Goal: Task Accomplishment & Management: Manage account settings

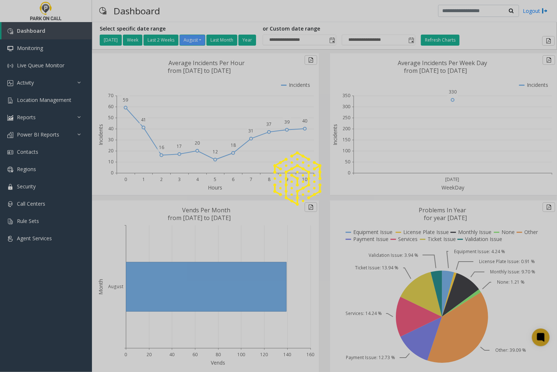
click at [22, 152] on div at bounding box center [278, 186] width 557 height 372
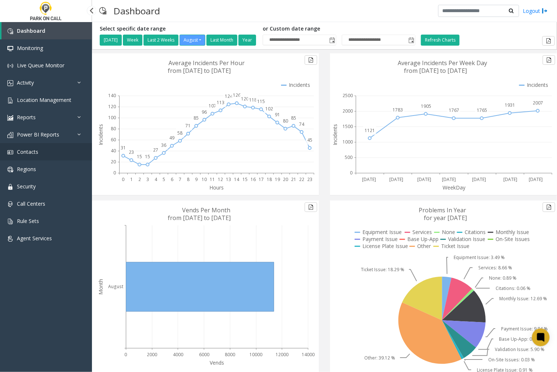
click at [34, 151] on span "Contacts" at bounding box center [27, 151] width 21 height 7
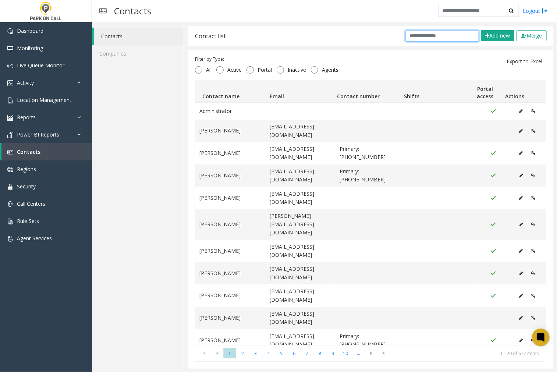
click at [425, 37] on input "text" at bounding box center [442, 35] width 74 height 11
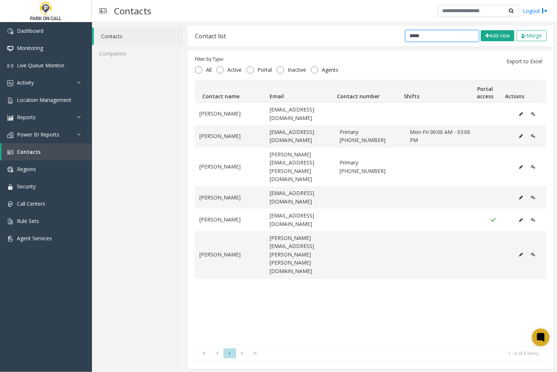
drag, startPoint x: 431, startPoint y: 35, endPoint x: 395, endPoint y: 35, distance: 36.0
click at [400, 35] on div "***** Add new Merge" at bounding box center [474, 35] width 148 height 11
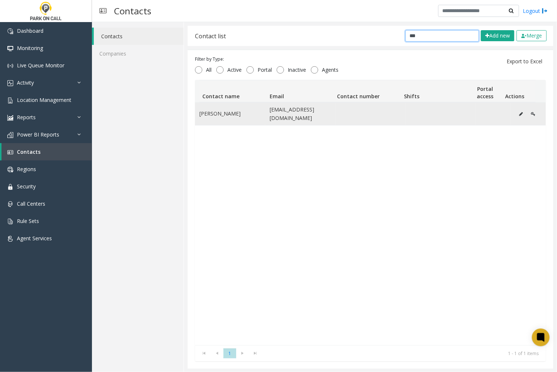
type input "***"
click at [277, 109] on td "jwomack@universalparking.com" at bounding box center [300, 114] width 70 height 22
click at [519, 113] on icon "Data table" at bounding box center [521, 114] width 4 height 4
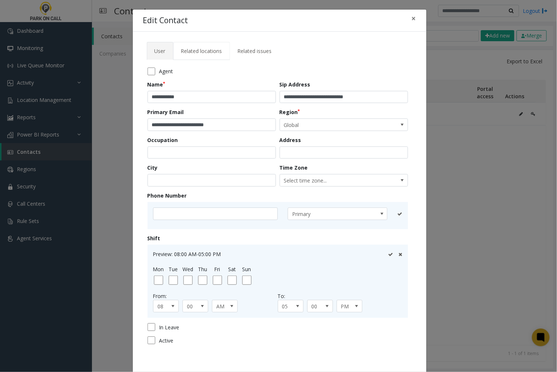
click at [201, 51] on span "Related locations" at bounding box center [201, 50] width 41 height 7
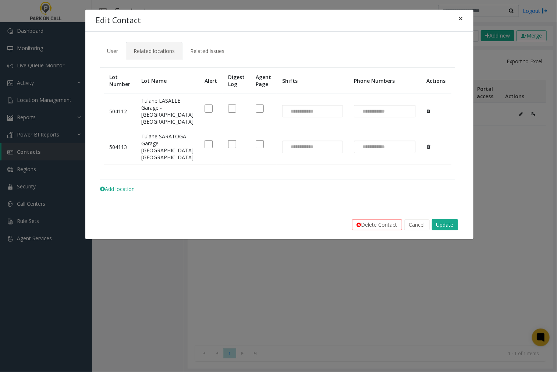
click at [460, 18] on span "×" at bounding box center [461, 18] width 4 height 10
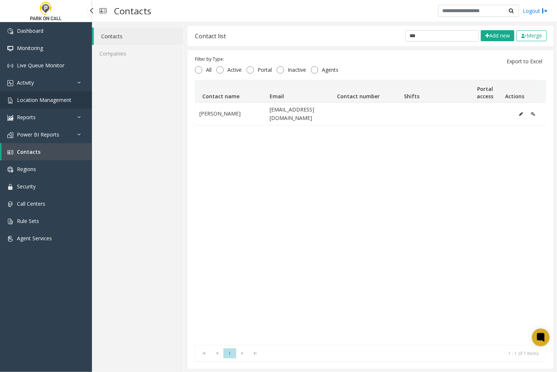
click at [36, 100] on span "Location Management" at bounding box center [44, 99] width 54 height 7
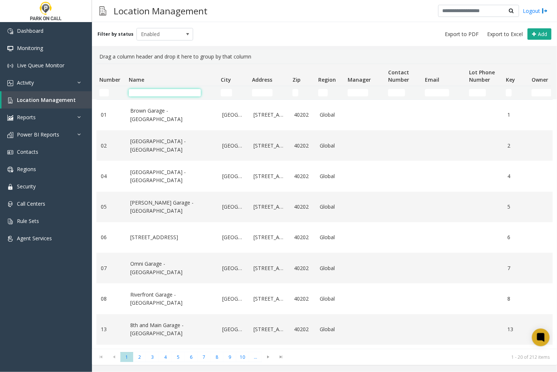
click at [172, 93] on input "Name Filter" at bounding box center [165, 92] width 72 height 7
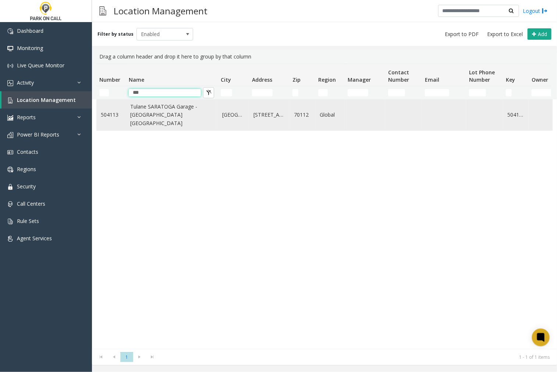
type input "***"
click at [178, 115] on link "Tulane SARATOGA Garage - Universal Parking New Orleans" at bounding box center [171, 115] width 83 height 25
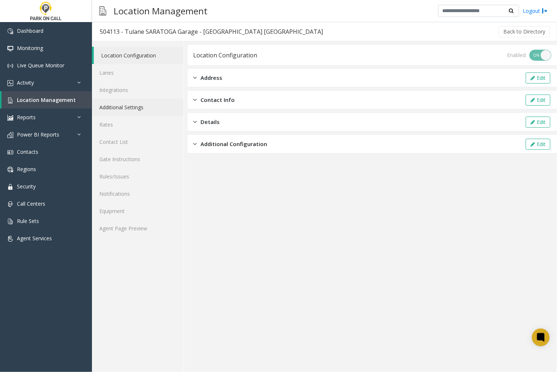
click at [136, 104] on link "Additional Settings" at bounding box center [138, 107] width 92 height 17
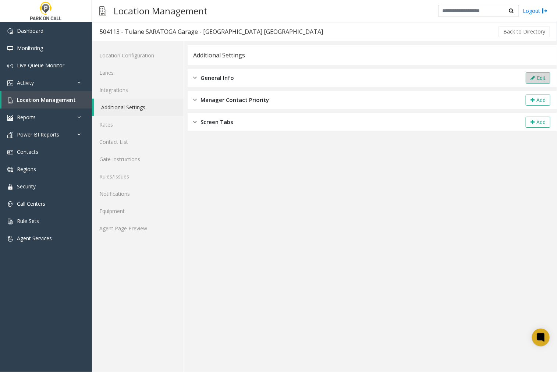
click at [534, 79] on icon at bounding box center [532, 77] width 4 height 5
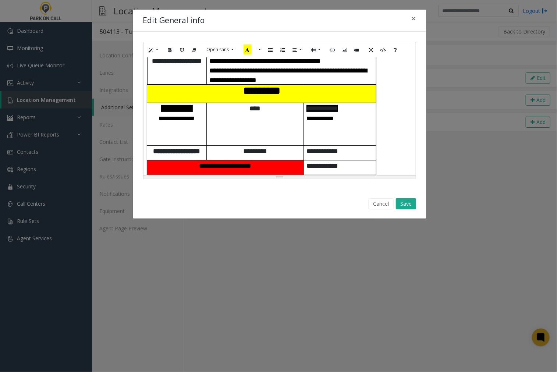
scroll to position [204, 0]
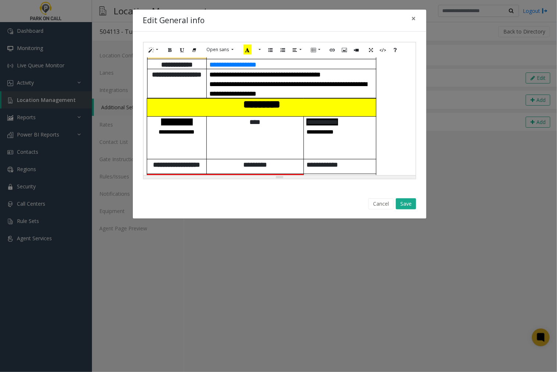
click at [352, 135] on p "**********" at bounding box center [339, 131] width 67 height 10
drag, startPoint x: 352, startPoint y: 135, endPoint x: 307, endPoint y: 139, distance: 44.6
click at [307, 139] on td "**********" at bounding box center [339, 138] width 72 height 43
drag, startPoint x: 200, startPoint y: 134, endPoint x: 157, endPoint y: 131, distance: 43.5
click at [147, 136] on td "**********" at bounding box center [177, 138] width 60 height 43
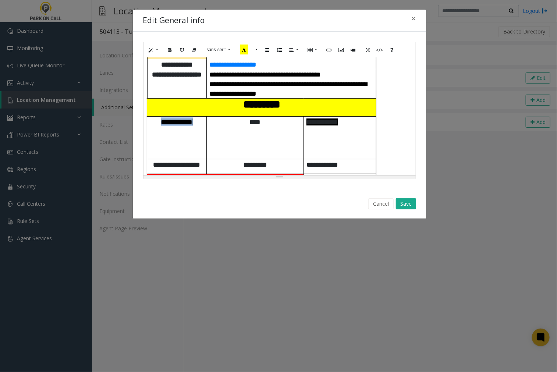
drag, startPoint x: 201, startPoint y: 120, endPoint x: 152, endPoint y: 124, distance: 49.8
click at [152, 124] on p "**********" at bounding box center [177, 122] width 54 height 10
click at [260, 50] on button "More Color" at bounding box center [258, 49] width 7 height 11
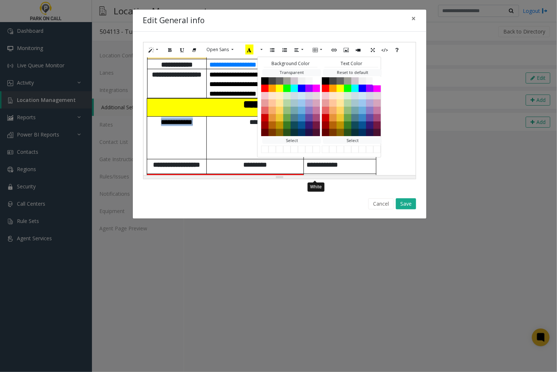
click at [372, 85] on button "White" at bounding box center [376, 80] width 9 height 9
click at [347, 138] on ul "Background Color Transparent Select ******* Text Color Reset to default Select …" at bounding box center [319, 107] width 124 height 101
click at [178, 133] on p at bounding box center [177, 131] width 54 height 10
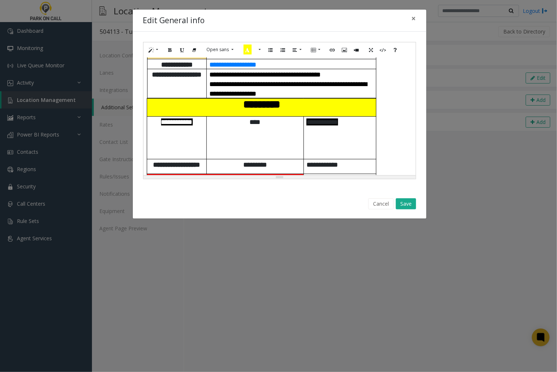
click at [357, 131] on p at bounding box center [339, 131] width 67 height 10
click at [260, 51] on button "More Color" at bounding box center [258, 49] width 7 height 11
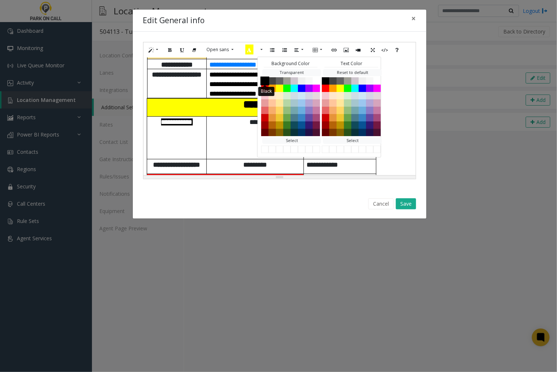
click at [265, 82] on button "Black" at bounding box center [264, 80] width 9 height 9
click at [183, 131] on p at bounding box center [177, 131] width 54 height 10
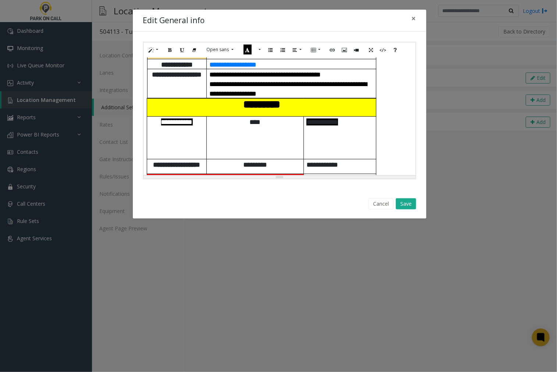
click at [145, 81] on div "**********" at bounding box center [279, 116] width 272 height 118
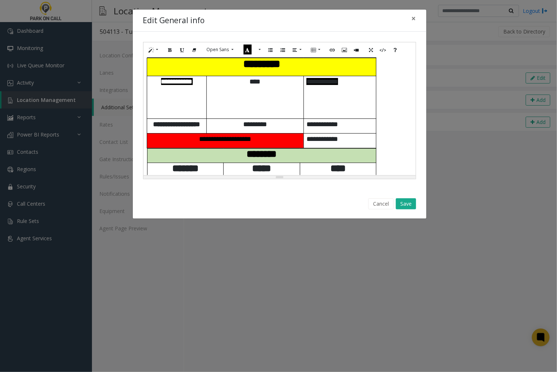
scroll to position [822, 0]
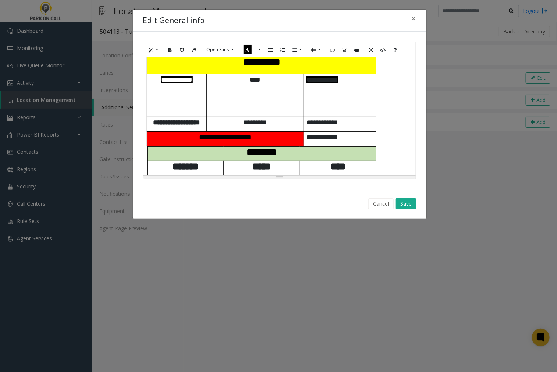
click at [230, 126] on p "*********" at bounding box center [255, 122] width 97 height 10
click at [146, 74] on div "**********" at bounding box center [279, 116] width 272 height 118
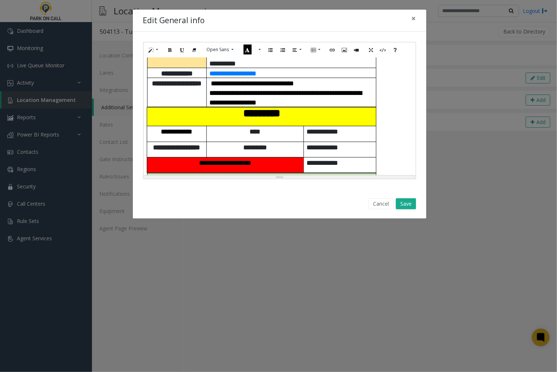
scroll to position [1172, 0]
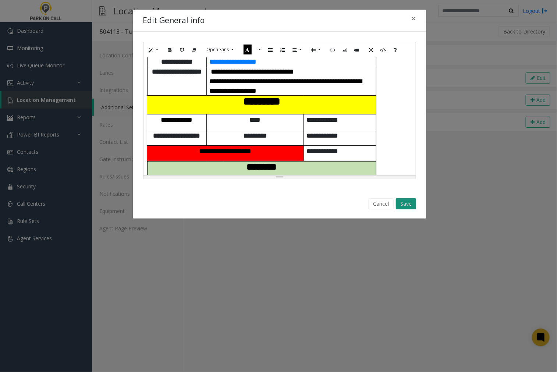
click at [407, 202] on button "Save" at bounding box center [406, 203] width 20 height 11
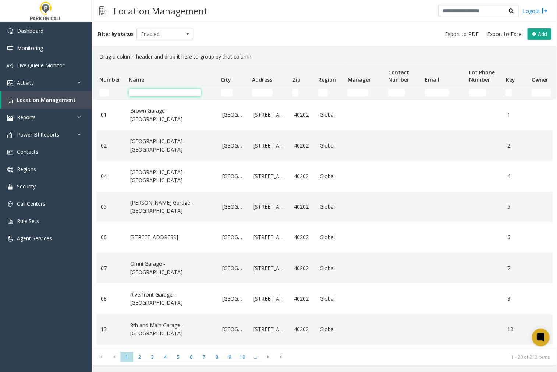
click at [135, 93] on input "Name Filter" at bounding box center [165, 92] width 72 height 7
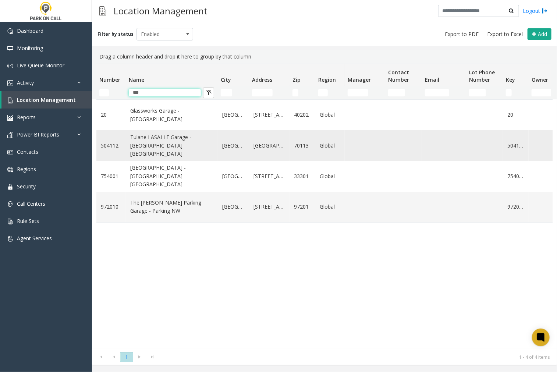
type input "***"
click at [153, 148] on link "Tulane LASALLE Garage - Universal Parking New Orleans" at bounding box center [171, 145] width 83 height 25
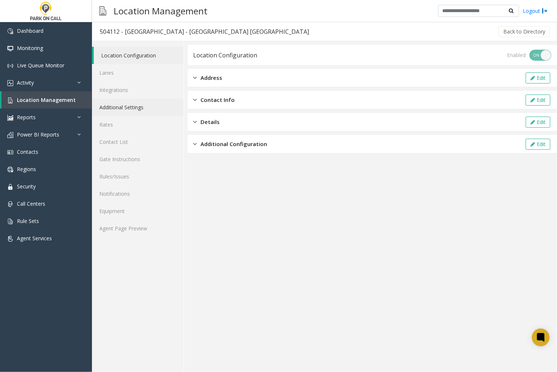
click at [123, 104] on link "Additional Settings" at bounding box center [138, 107] width 92 height 17
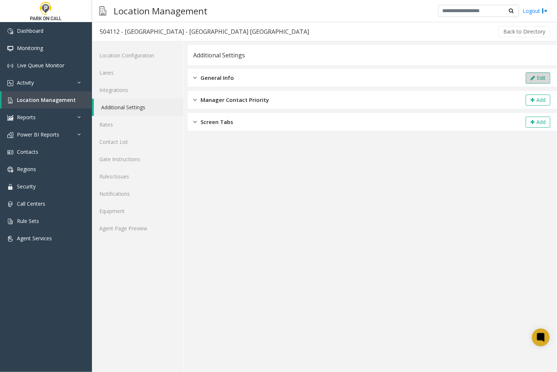
click at [529, 80] on button "Edit" at bounding box center [537, 77] width 25 height 11
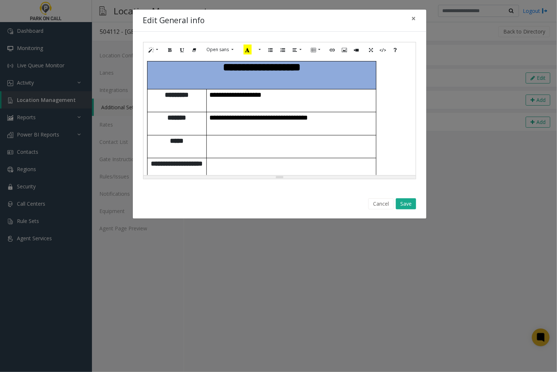
click at [386, 104] on h3 "**********" at bounding box center [276, 316] width 258 height 510
paste div
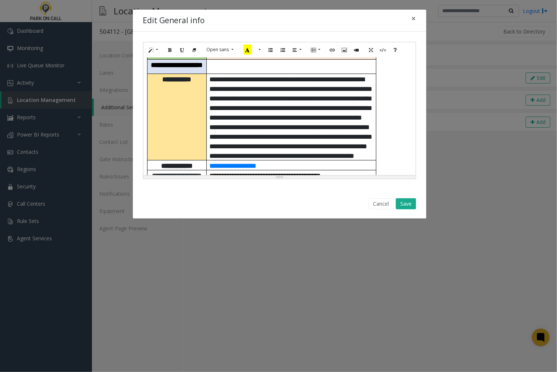
scroll to position [528, 0]
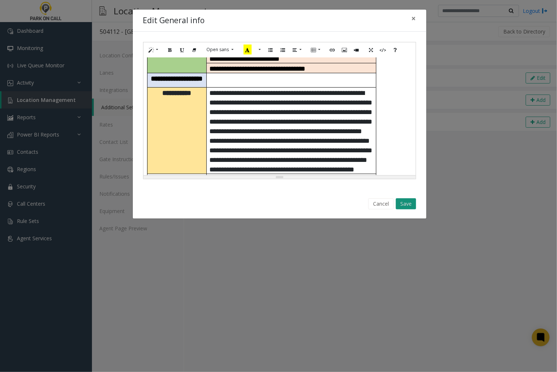
click at [410, 199] on button "Save" at bounding box center [406, 203] width 20 height 11
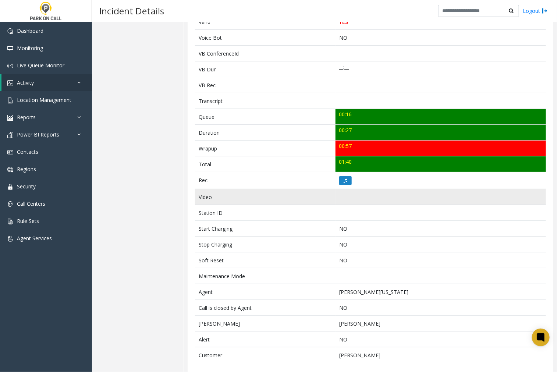
scroll to position [193, 0]
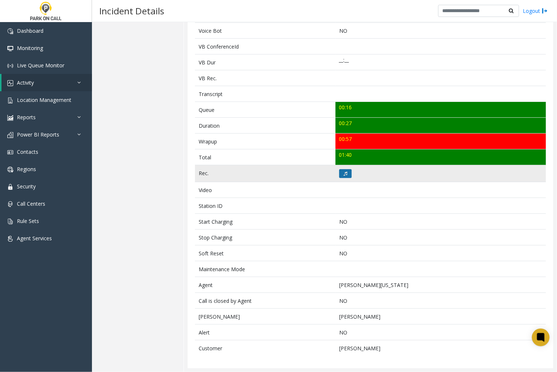
click at [343, 175] on icon at bounding box center [345, 173] width 4 height 4
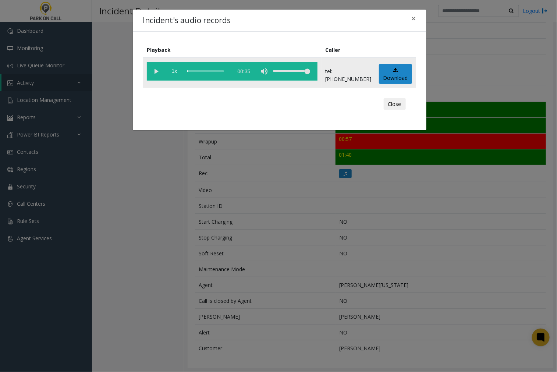
click at [156, 71] on vg-play-pause at bounding box center [156, 71] width 18 height 18
click at [413, 15] on span "×" at bounding box center [413, 18] width 4 height 10
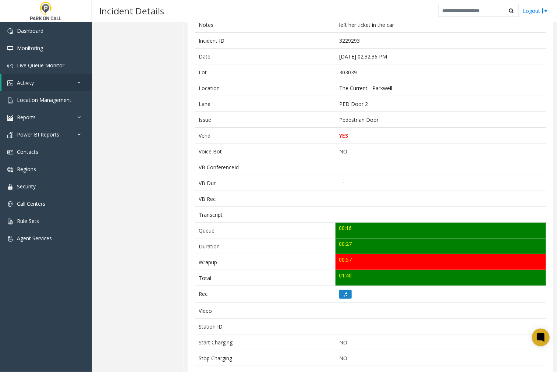
scroll to position [82, 0]
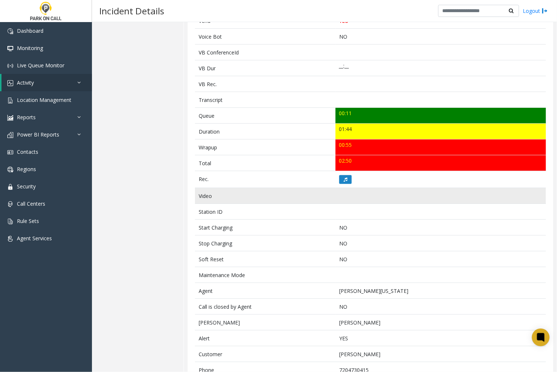
scroll to position [209, 0]
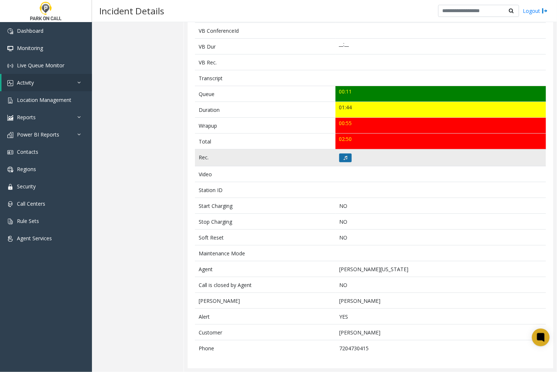
click at [344, 157] on icon at bounding box center [345, 158] width 4 height 4
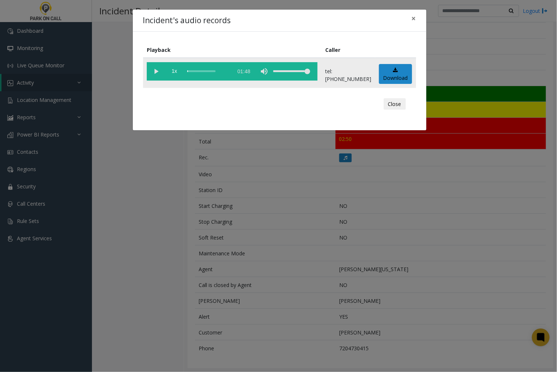
click at [153, 71] on vg-play-pause at bounding box center [156, 71] width 18 height 18
click at [414, 19] on span "×" at bounding box center [413, 18] width 4 height 10
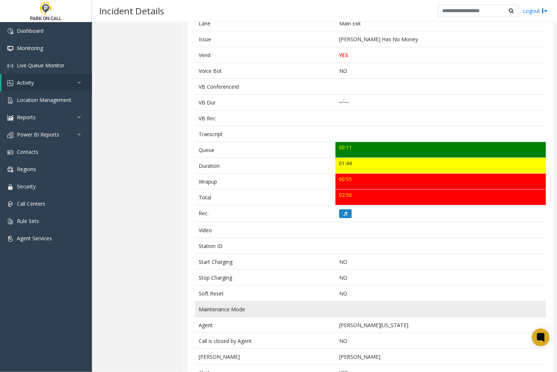
scroll to position [163, 0]
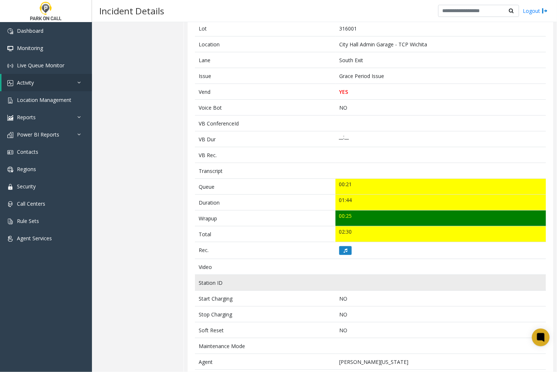
scroll to position [193, 0]
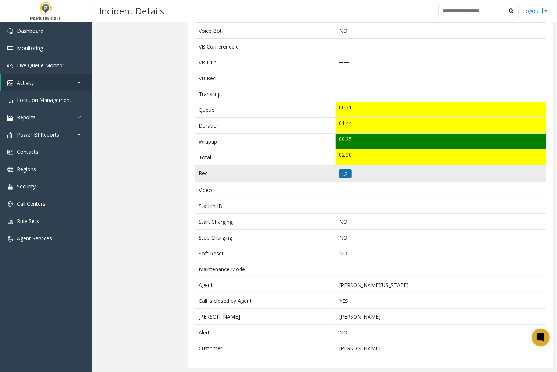
click at [343, 174] on icon at bounding box center [345, 173] width 4 height 4
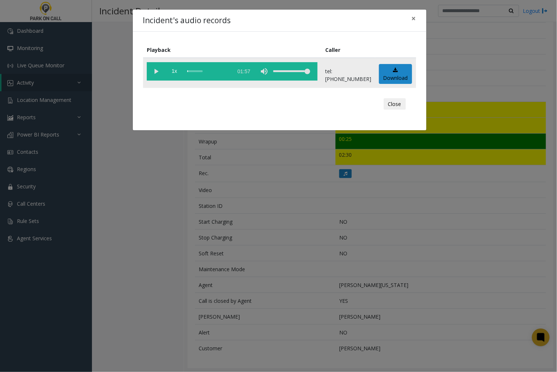
click at [156, 69] on vg-play-pause at bounding box center [156, 71] width 18 height 18
click at [414, 20] on span "×" at bounding box center [413, 18] width 4 height 10
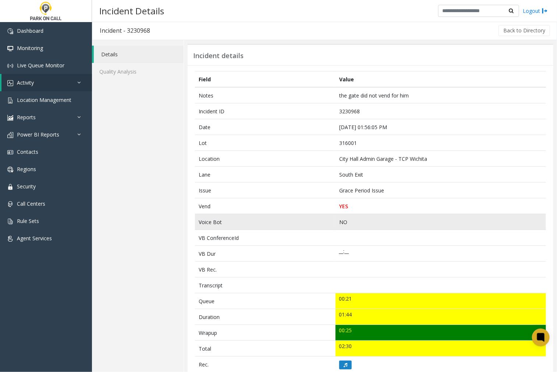
scroll to position [0, 0]
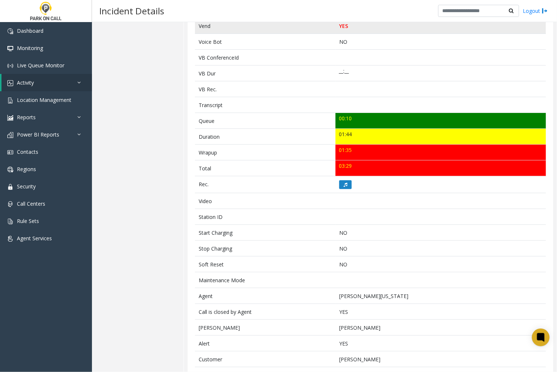
scroll to position [209, 0]
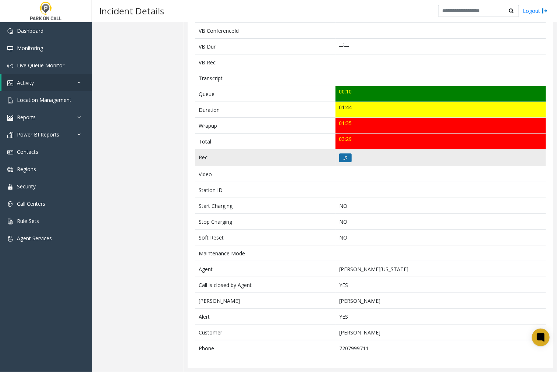
click at [343, 157] on icon at bounding box center [345, 158] width 4 height 4
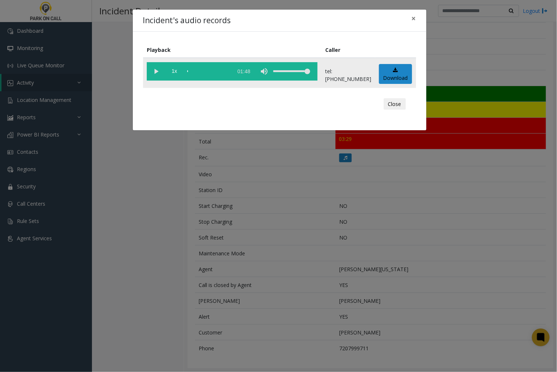
click at [156, 69] on vg-play-pause at bounding box center [156, 71] width 18 height 18
click at [188, 69] on div "scrub bar" at bounding box center [208, 71] width 42 height 18
click at [414, 18] on span "×" at bounding box center [413, 18] width 4 height 10
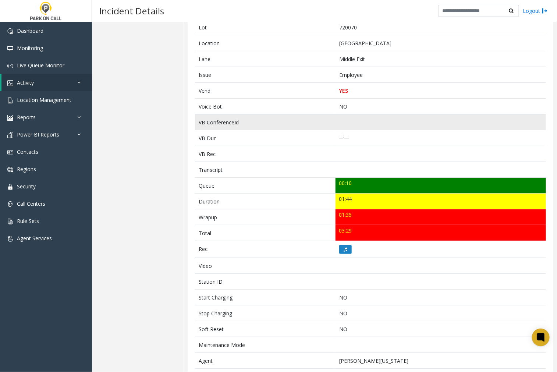
scroll to position [204, 0]
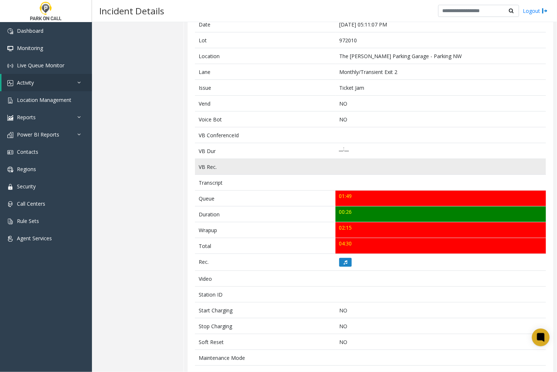
scroll to position [161, 0]
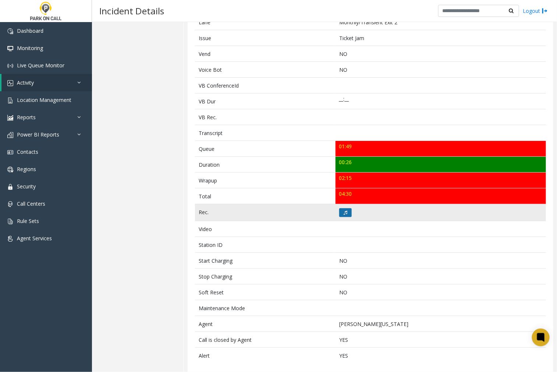
click at [339, 208] on button at bounding box center [345, 212] width 13 height 9
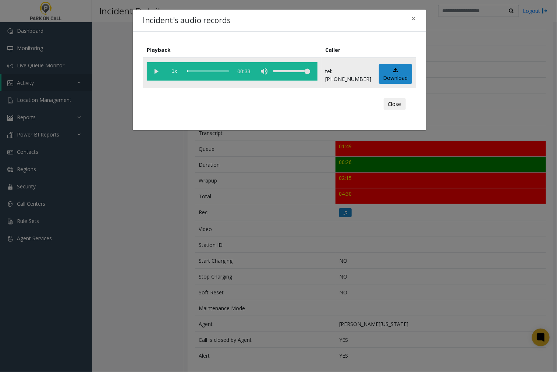
click at [156, 71] on vg-play-pause at bounding box center [156, 71] width 18 height 18
click at [154, 70] on vg-play-pause at bounding box center [156, 71] width 18 height 18
click at [154, 69] on vg-play-pause at bounding box center [156, 71] width 18 height 18
click at [415, 19] on span "×" at bounding box center [413, 18] width 4 height 10
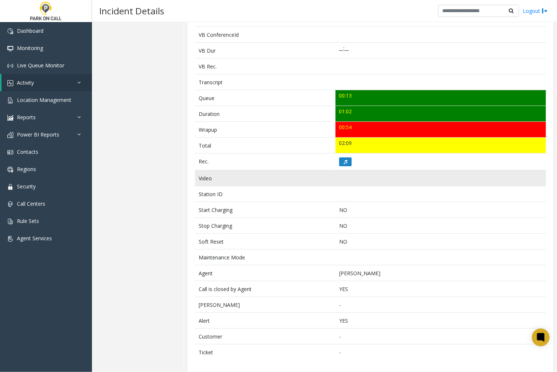
scroll to position [209, 0]
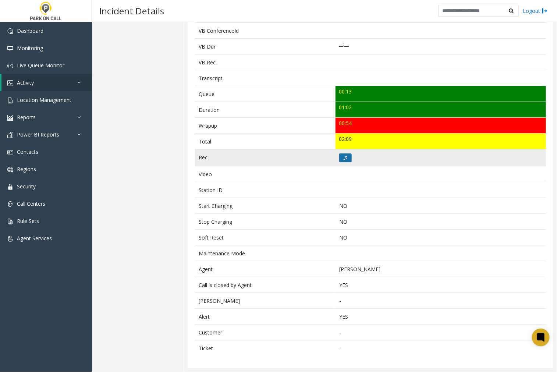
click at [340, 156] on button at bounding box center [345, 157] width 13 height 9
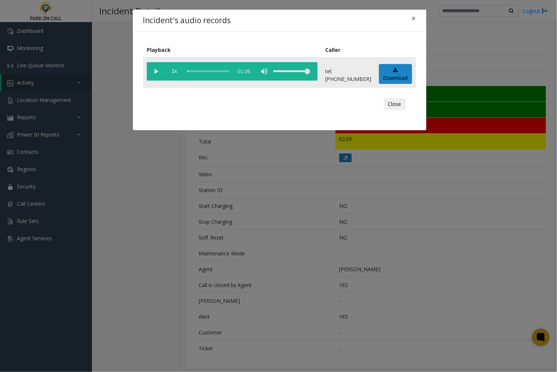
click at [156, 69] on vg-play-pause at bounding box center [156, 71] width 18 height 18
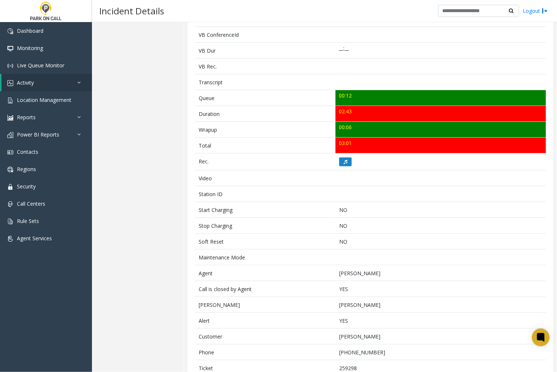
scroll to position [240, 0]
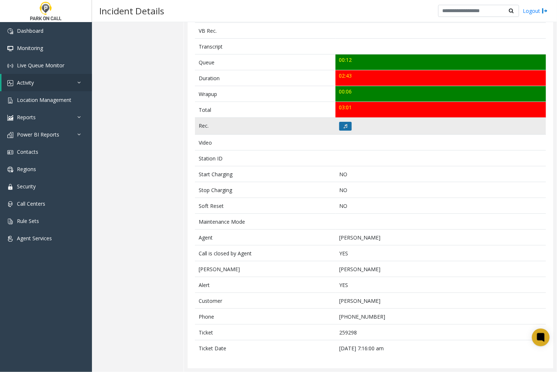
click at [343, 124] on icon at bounding box center [345, 126] width 4 height 4
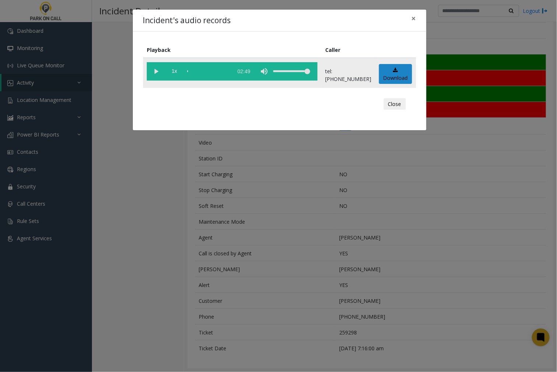
click at [157, 71] on vg-play-pause at bounding box center [156, 71] width 18 height 18
click at [155, 70] on vg-play-pause at bounding box center [156, 71] width 18 height 18
click at [156, 71] on vg-play-pause at bounding box center [156, 71] width 18 height 18
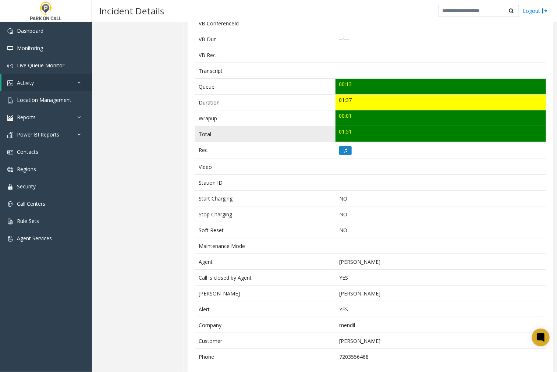
scroll to position [225, 0]
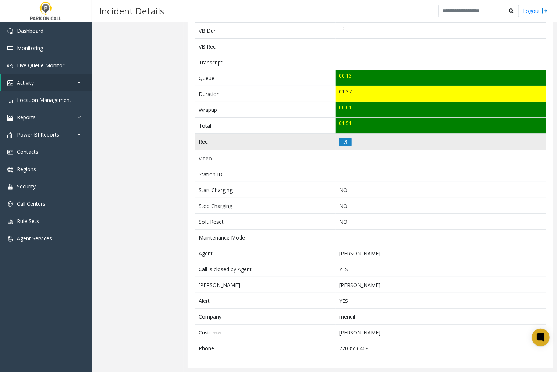
click at [335, 141] on td at bounding box center [440, 141] width 210 height 17
click at [340, 141] on button at bounding box center [345, 142] width 13 height 9
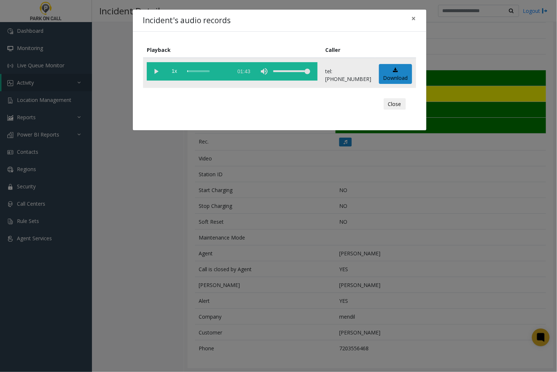
click at [155, 70] on vg-play-pause at bounding box center [156, 71] width 18 height 18
drag, startPoint x: 413, startPoint y: 17, endPoint x: 422, endPoint y: 71, distance: 54.5
click at [413, 17] on span "×" at bounding box center [413, 18] width 4 height 10
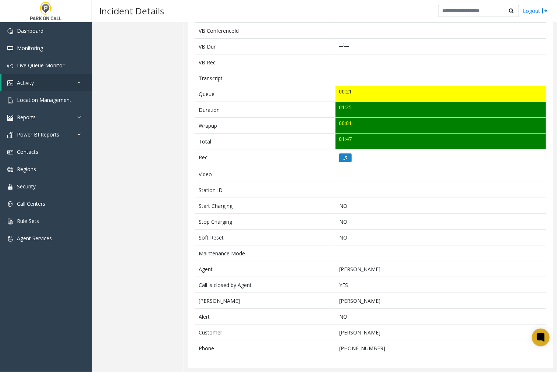
scroll to position [209, 0]
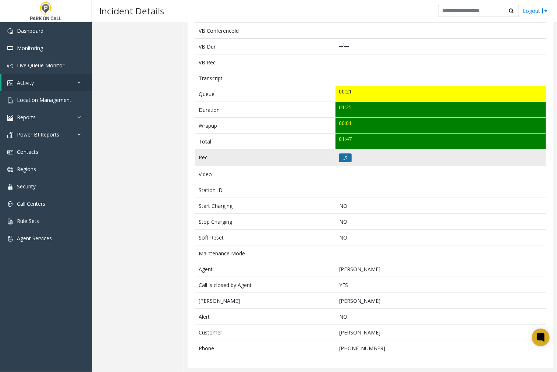
click at [343, 156] on icon at bounding box center [345, 158] width 4 height 4
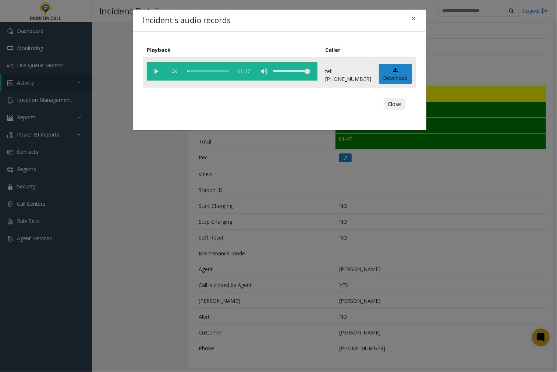
click at [156, 71] on vg-play-pause at bounding box center [156, 71] width 18 height 18
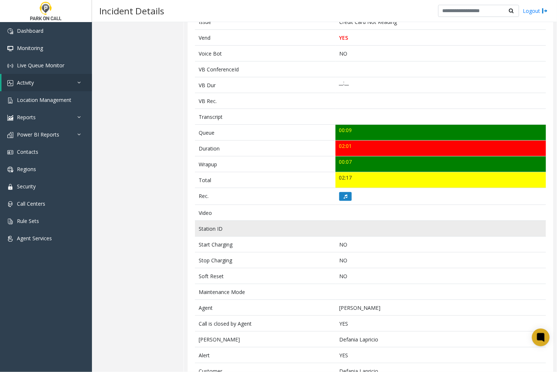
scroll to position [209, 0]
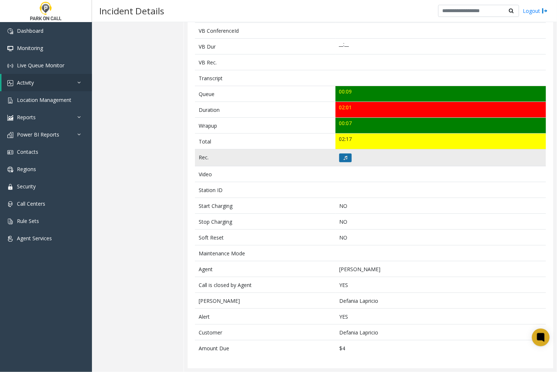
click at [346, 155] on button at bounding box center [345, 157] width 13 height 9
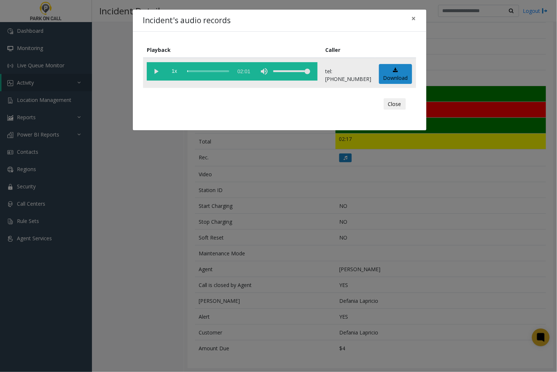
click at [153, 71] on vg-play-pause at bounding box center [156, 71] width 18 height 18
